Goal: Task Accomplishment & Management: Complete application form

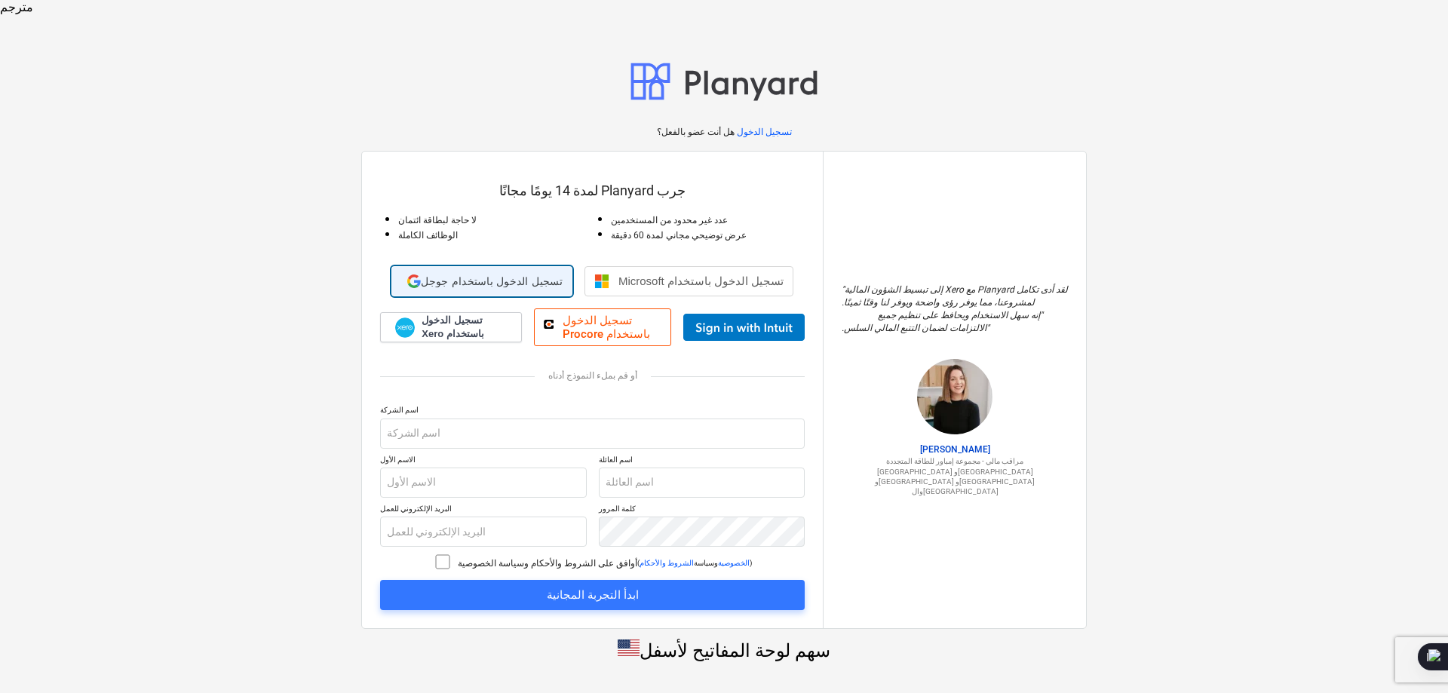
click at [531, 275] on font "تسجيل الدخول باستخدام جوجل" at bounding box center [492, 281] width 142 height 12
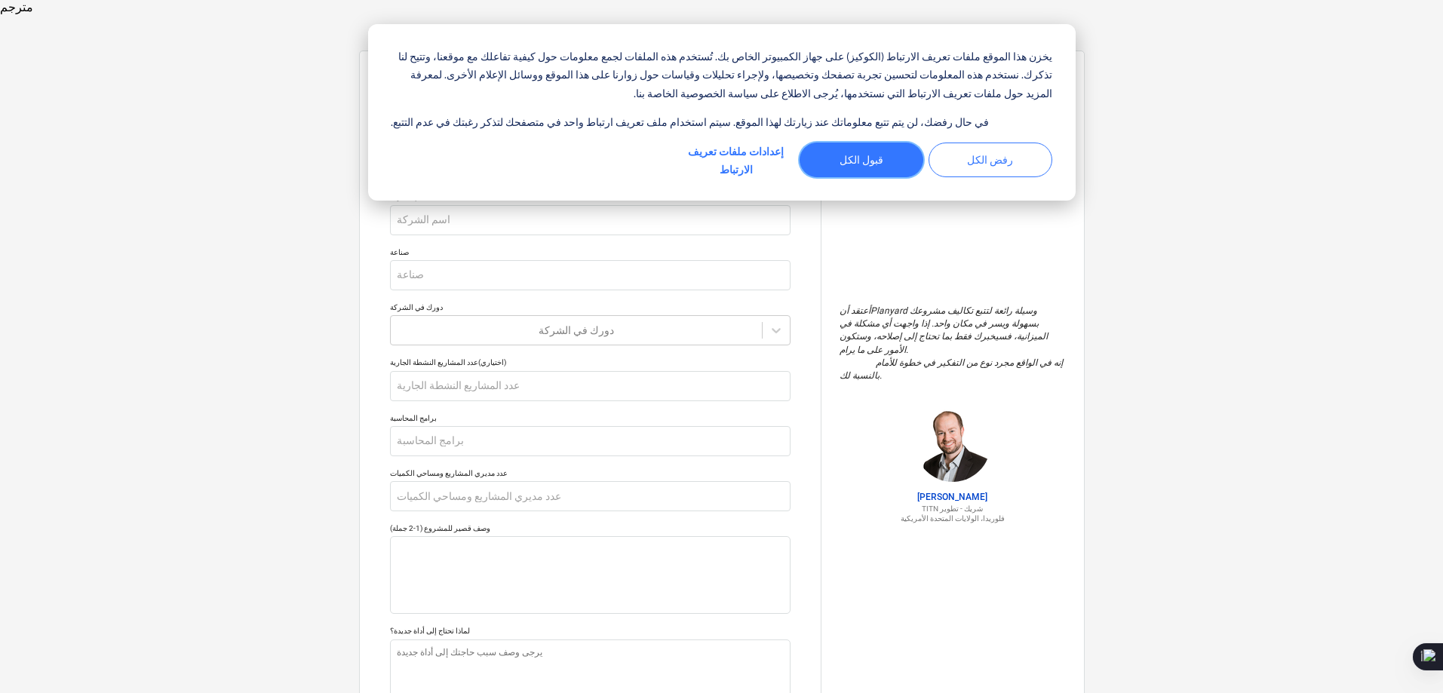
click at [860, 161] on font "قبول الكل" at bounding box center [862, 160] width 44 height 19
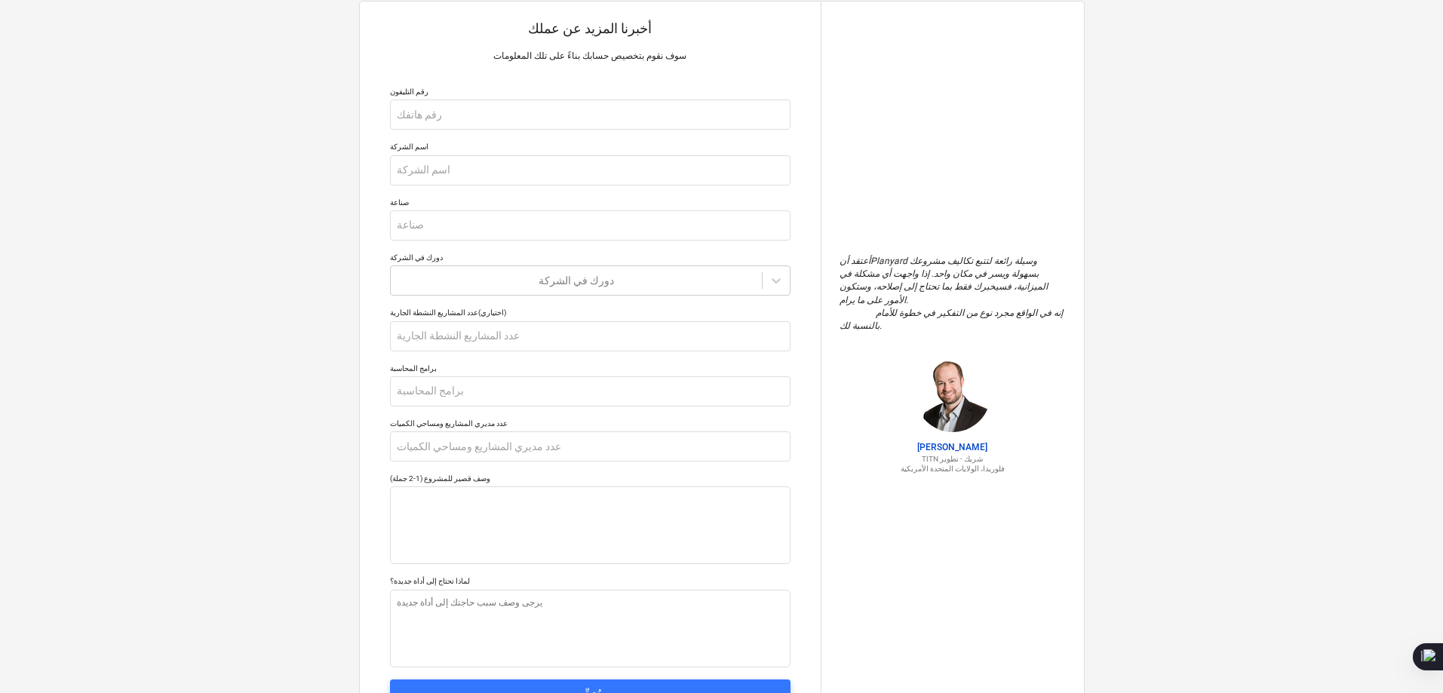
scroll to position [107, 0]
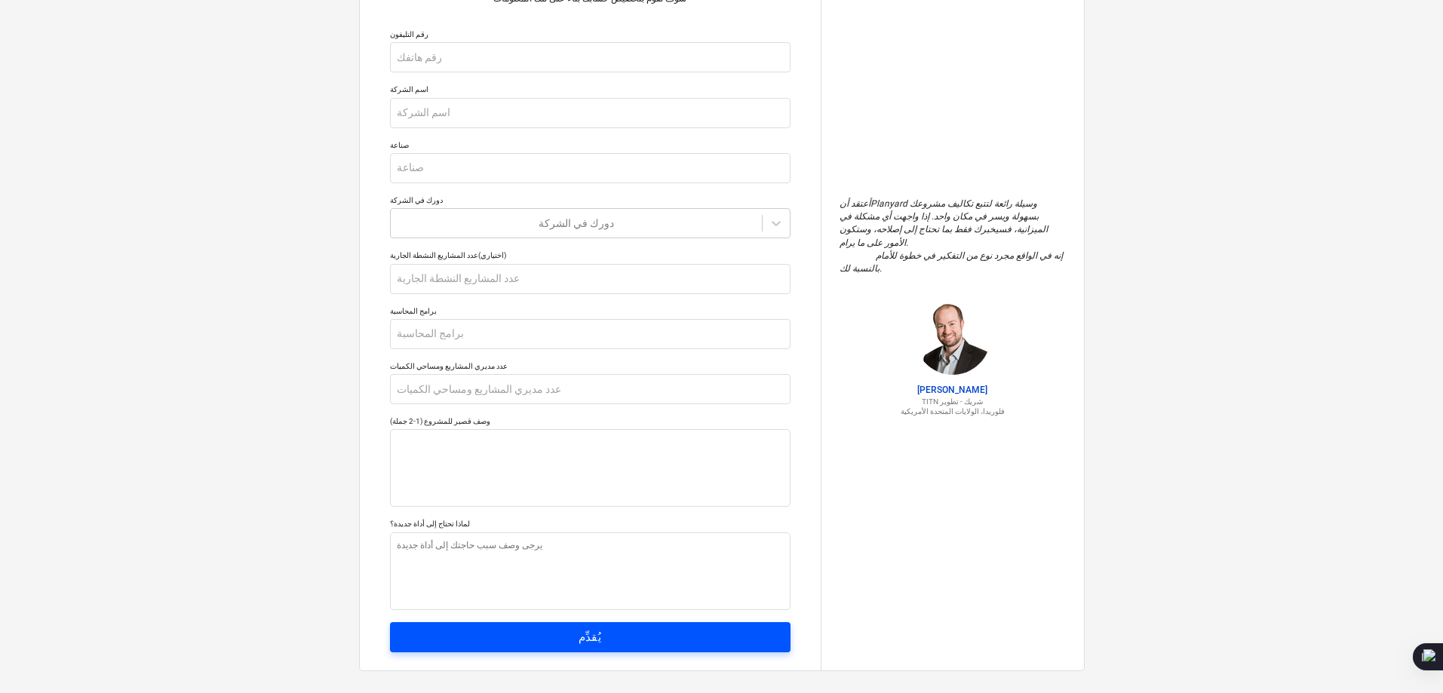
click at [721, 628] on span "يُقدِّم" at bounding box center [590, 638] width 367 height 20
type textarea "x"
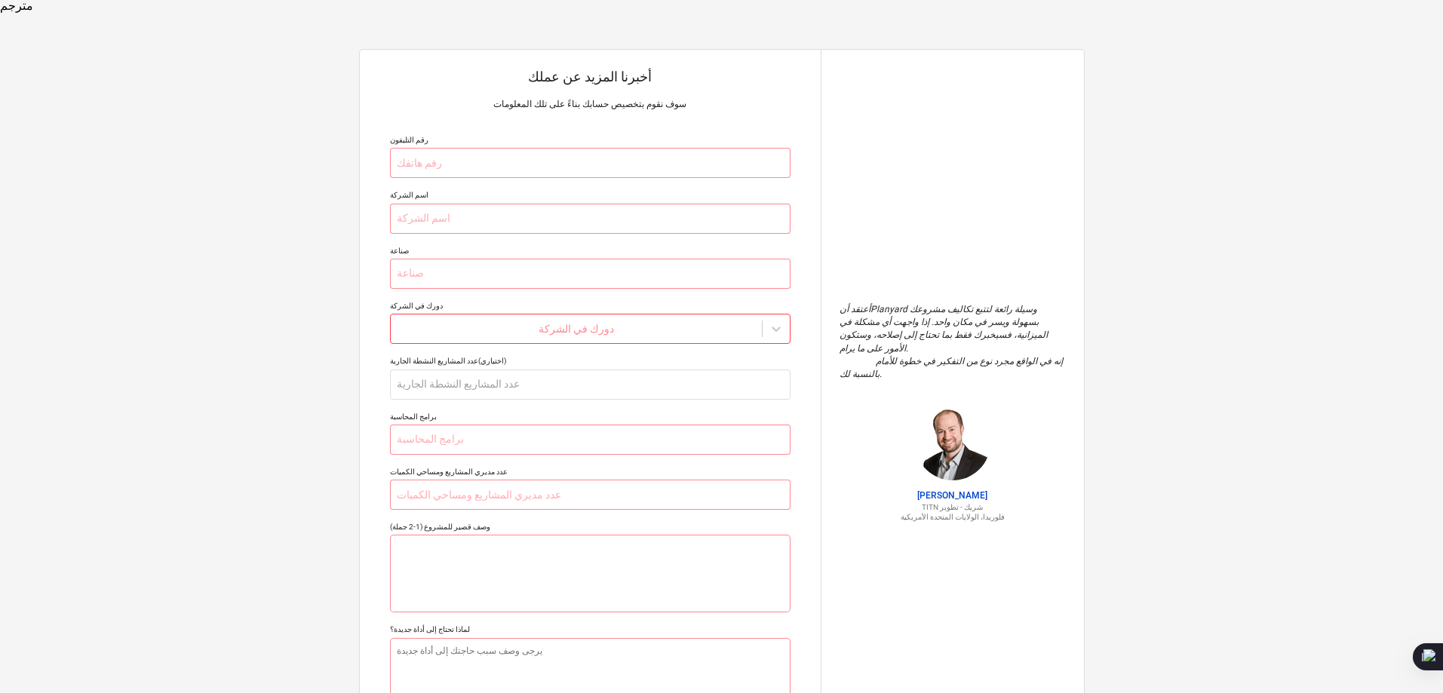
scroll to position [0, 0]
